Goal: Information Seeking & Learning: Find specific fact

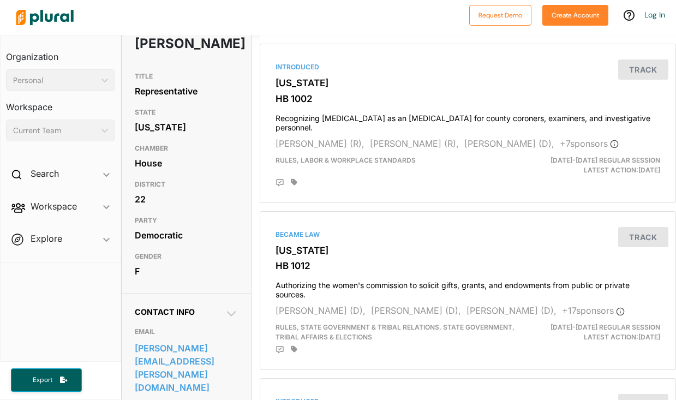
scroll to position [85, 0]
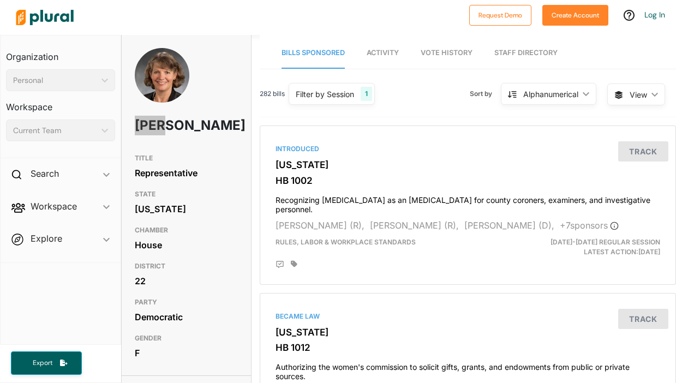
scroll to position [241, 0]
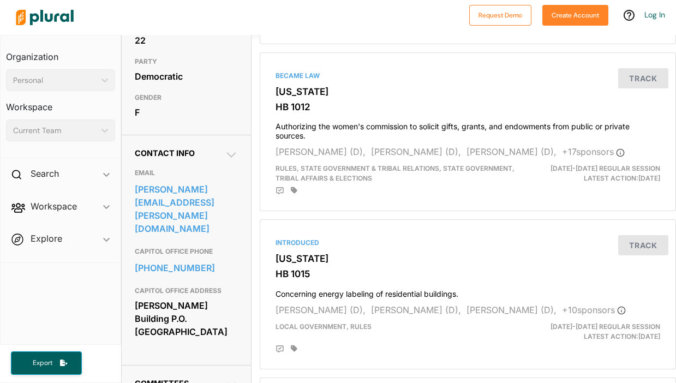
click at [67, 272] on nav "Organization Personal ic_keyboard_arrow_down Personal Workspace Current Team ic…" at bounding box center [60, 190] width 121 height 310
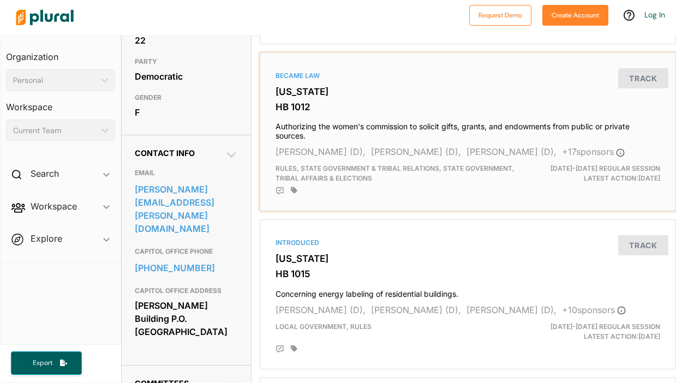
click at [397, 93] on h3 "[US_STATE]" at bounding box center [468, 91] width 385 height 11
